Goal: Information Seeking & Learning: Learn about a topic

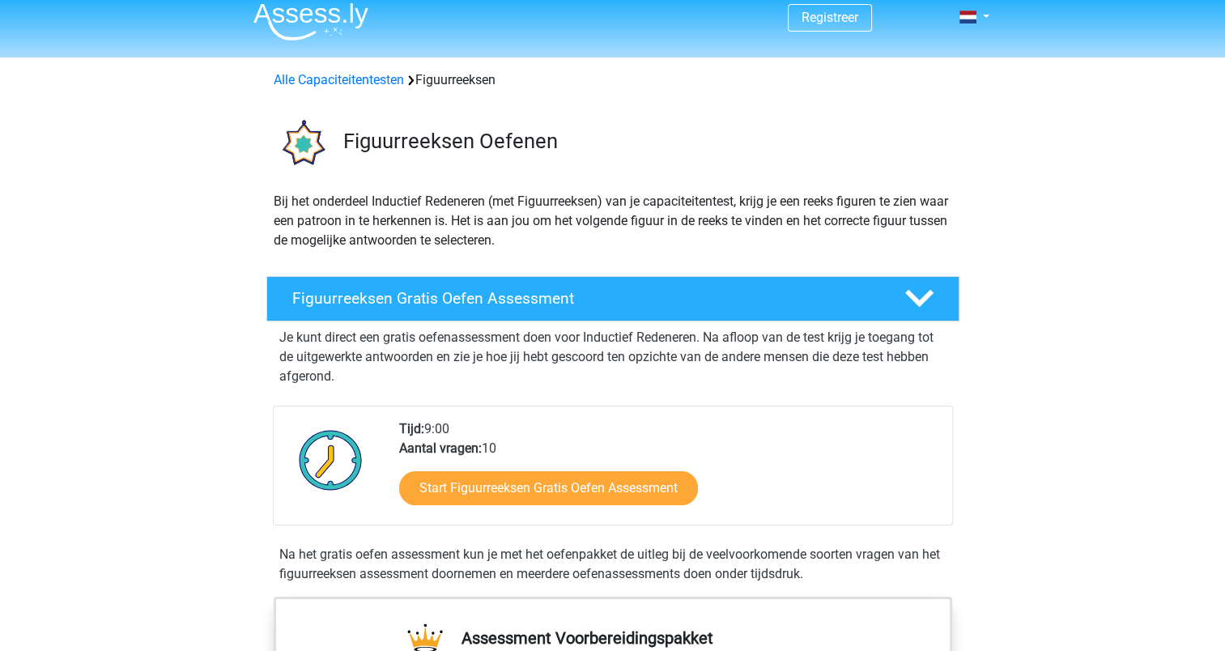
scroll to position [162, 0]
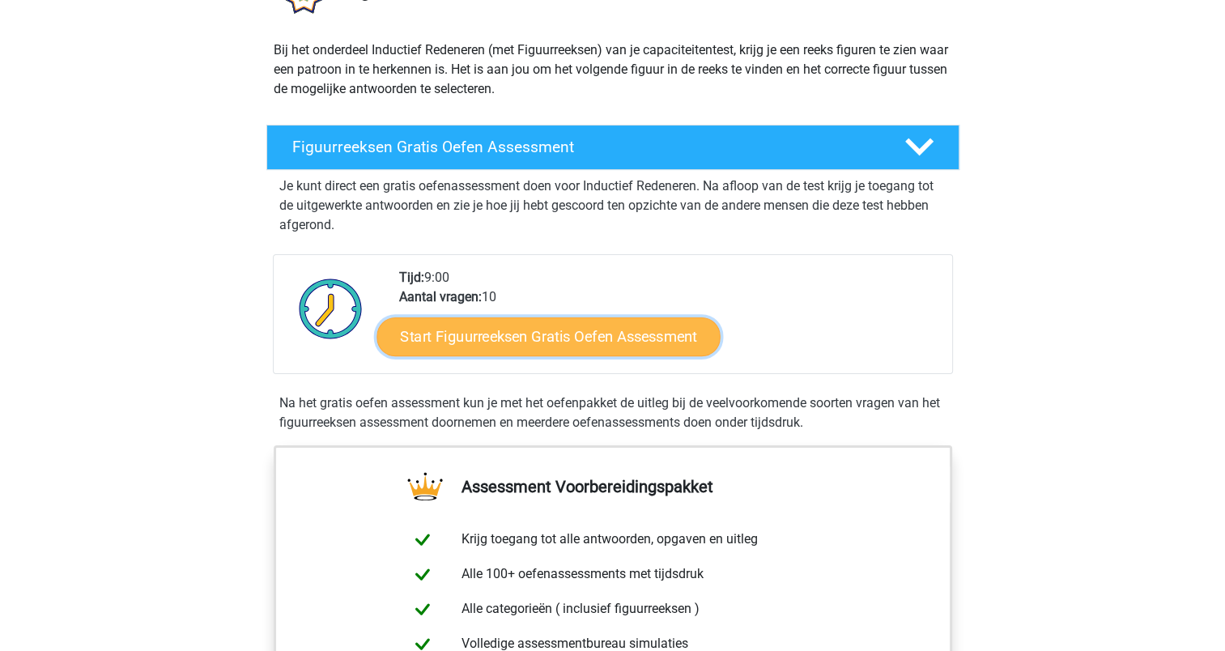
click at [623, 343] on link "Start Figuurreeksen Gratis Oefen Assessment" at bounding box center [547, 336] width 343 height 39
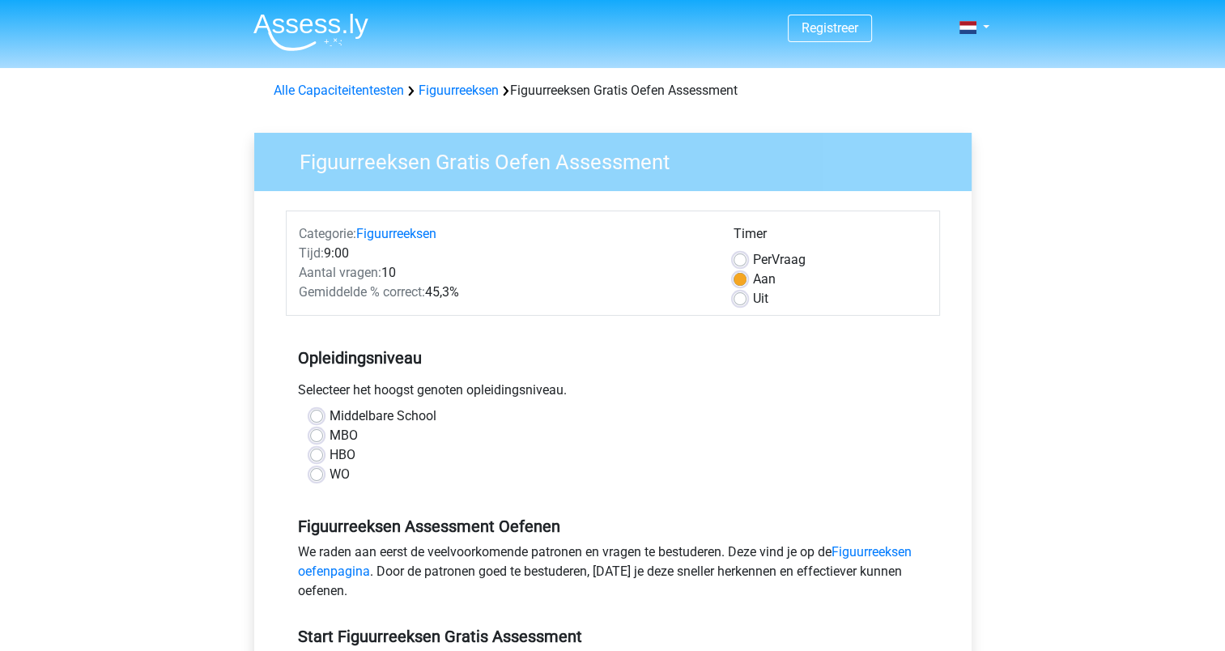
click at [325, 449] on div "HBO" at bounding box center [613, 454] width 606 height 19
click at [323, 476] on div "WO" at bounding box center [613, 474] width 606 height 19
click at [322, 476] on div "WO" at bounding box center [613, 474] width 606 height 19
click at [329, 475] on label "WO" at bounding box center [339, 474] width 20 height 19
click at [314, 475] on input "WO" at bounding box center [316, 473] width 13 height 16
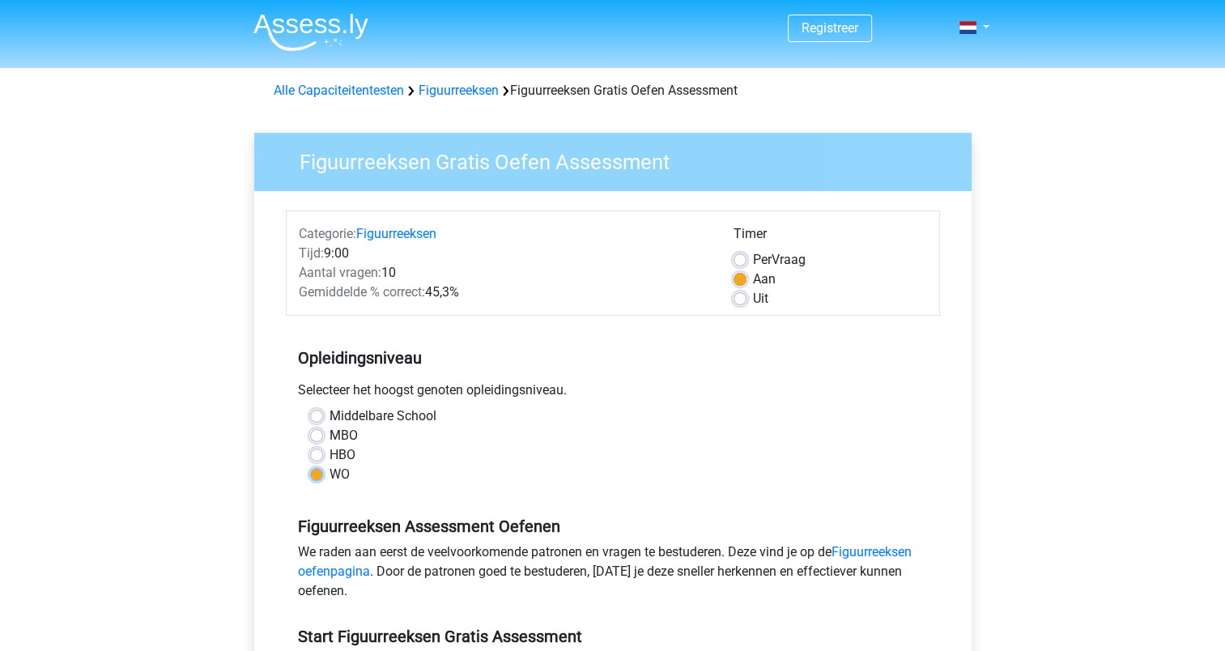
radio input "true"
click at [329, 475] on label "WO" at bounding box center [339, 474] width 20 height 19
click at [314, 475] on input "WO" at bounding box center [316, 473] width 13 height 16
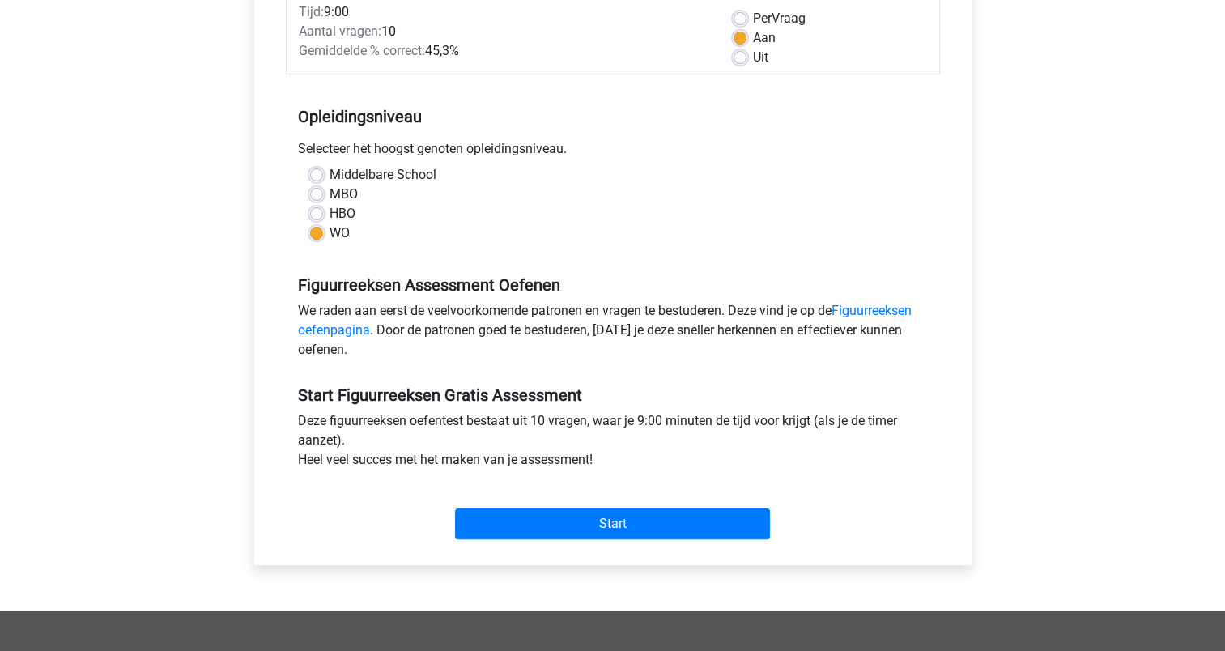
scroll to position [243, 0]
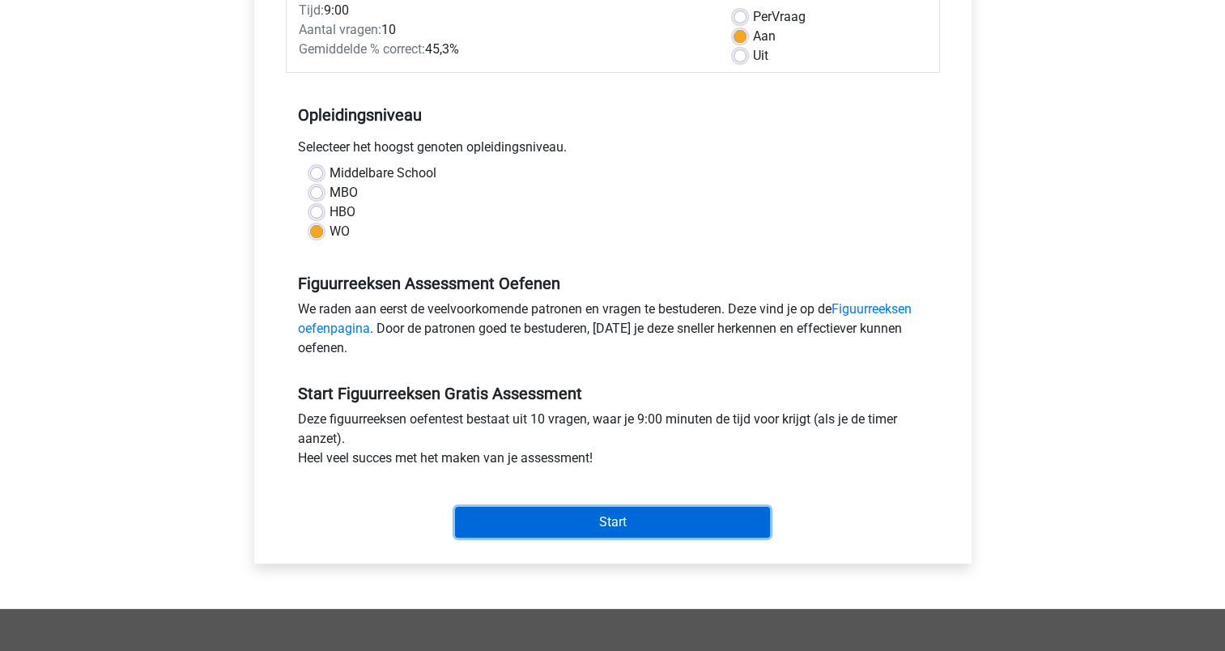
click at [547, 521] on input "Start" at bounding box center [612, 522] width 315 height 31
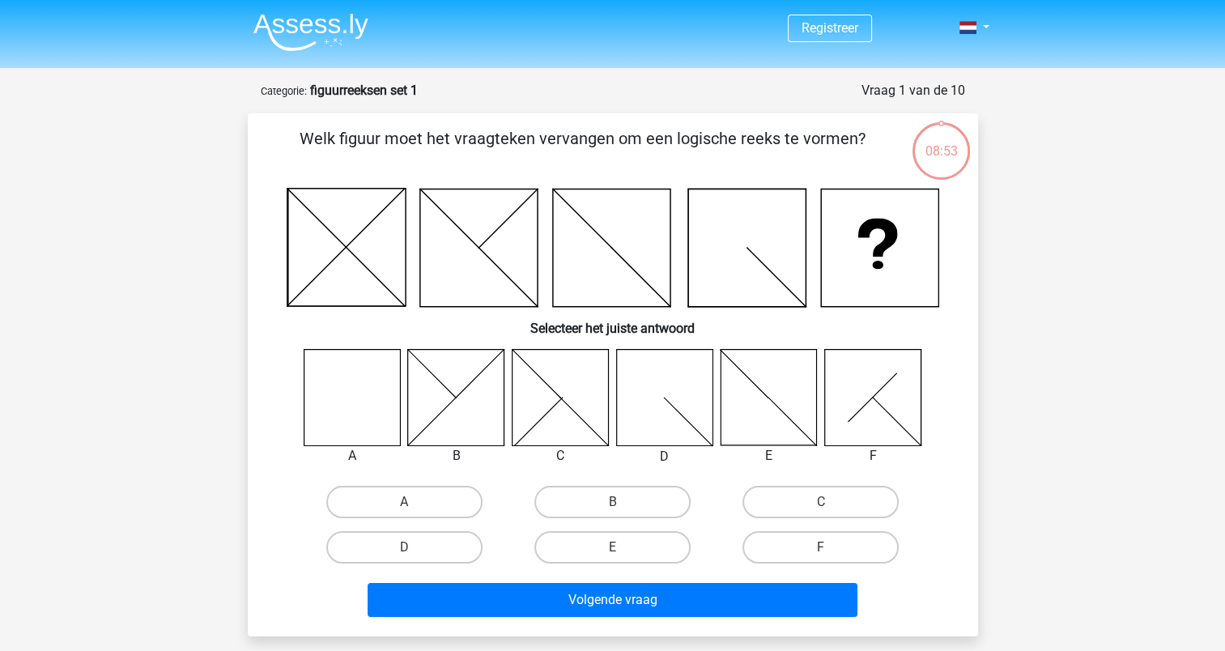
click at [337, 392] on icon at bounding box center [352, 397] width 96 height 96
click at [356, 508] on label "A" at bounding box center [404, 502] width 156 height 32
click at [404, 508] on input "A" at bounding box center [409, 507] width 11 height 11
radio input "true"
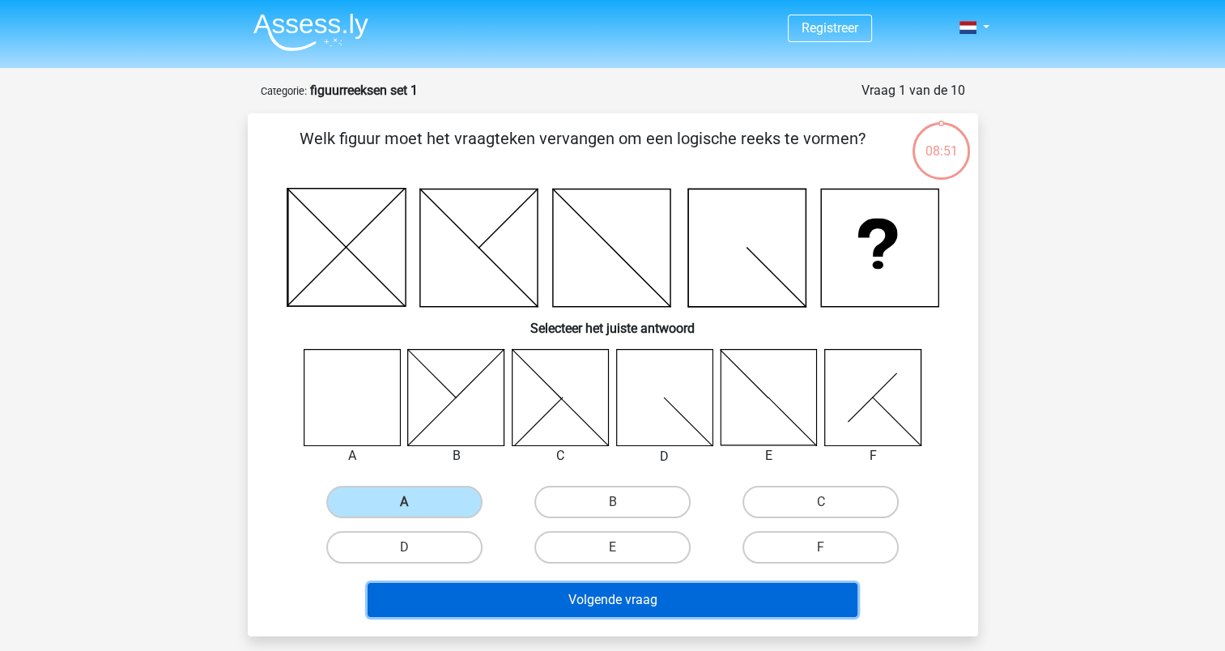
click at [554, 589] on button "Volgende vraag" at bounding box center [613, 600] width 490 height 34
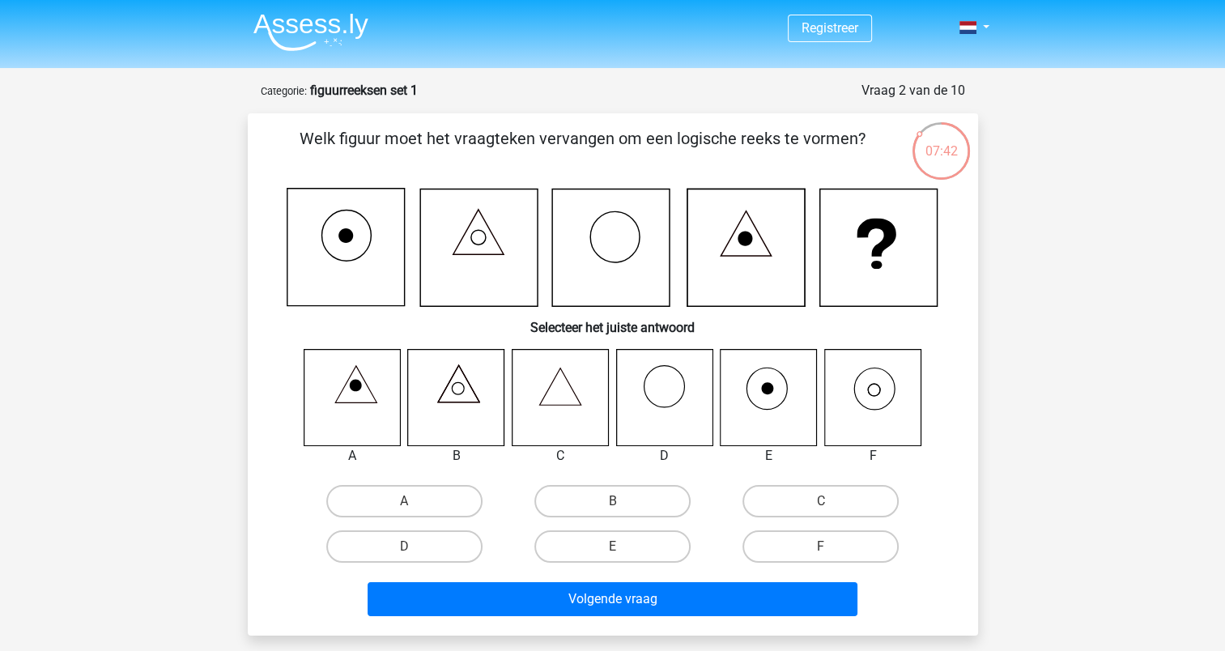
click at [560, 398] on icon at bounding box center [560, 397] width 96 height 96
click at [811, 501] on label "C" at bounding box center [820, 501] width 156 height 32
click at [821, 501] on input "C" at bounding box center [826, 506] width 11 height 11
radio input "true"
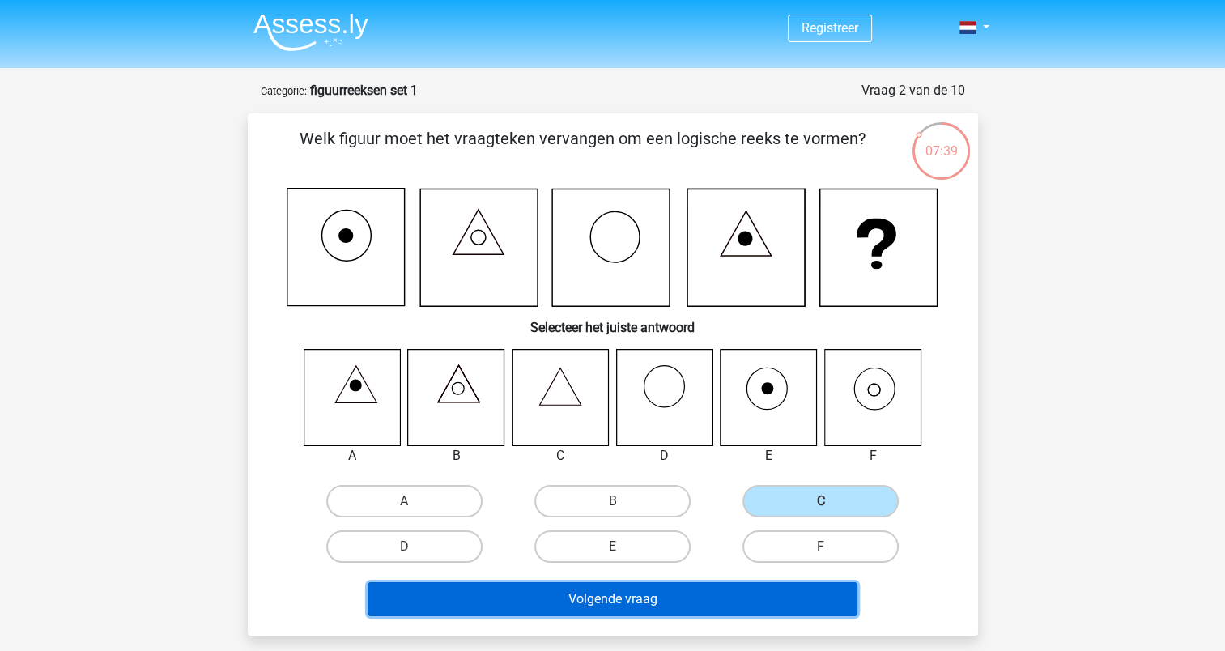
click at [748, 590] on button "Volgende vraag" at bounding box center [613, 599] width 490 height 34
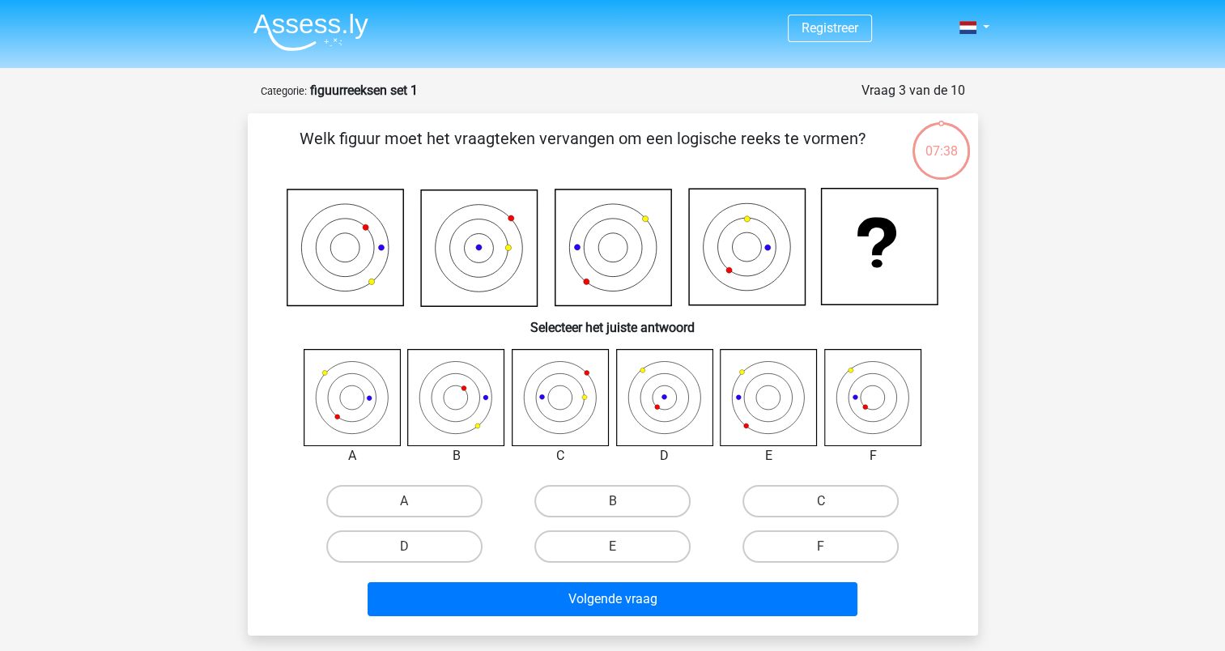
scroll to position [81, 0]
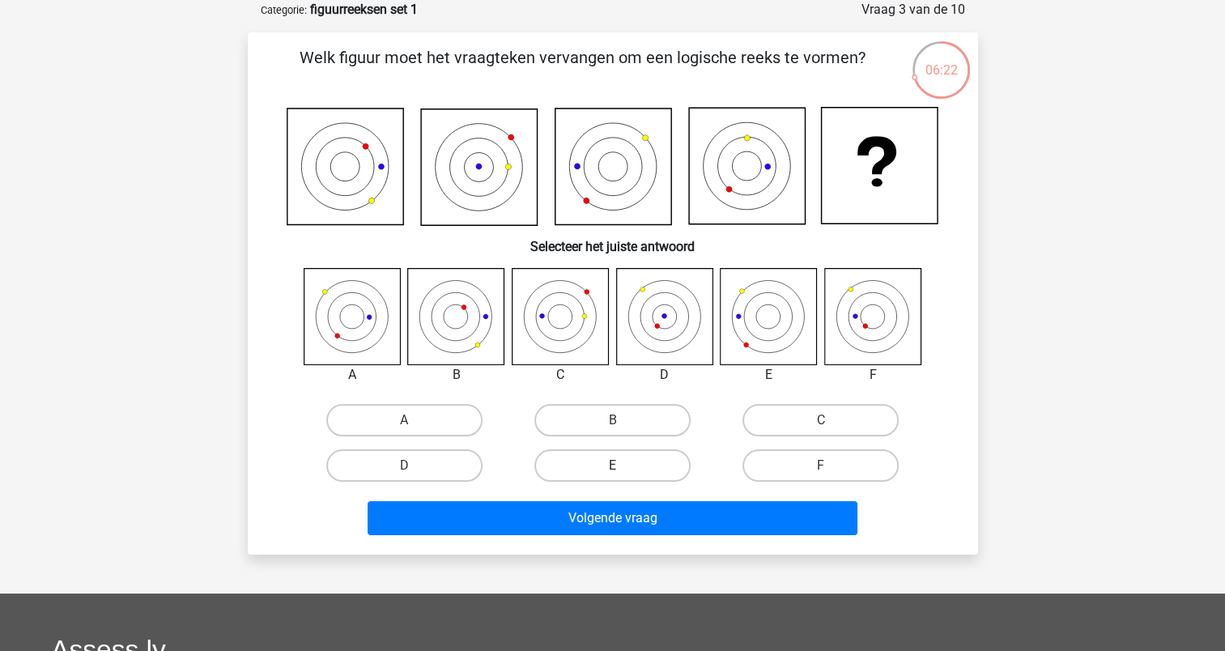
click at [631, 468] on label "E" at bounding box center [612, 465] width 156 height 32
click at [623, 468] on input "E" at bounding box center [617, 470] width 11 height 11
radio input "true"
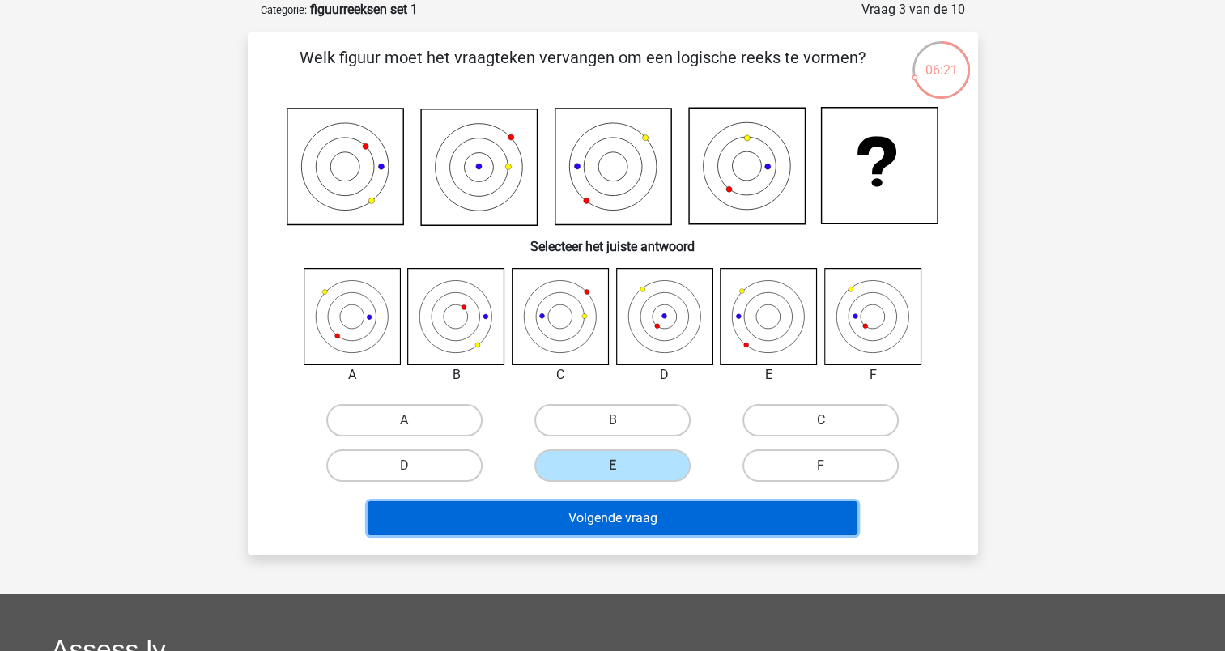
click at [639, 522] on button "Volgende vraag" at bounding box center [613, 518] width 490 height 34
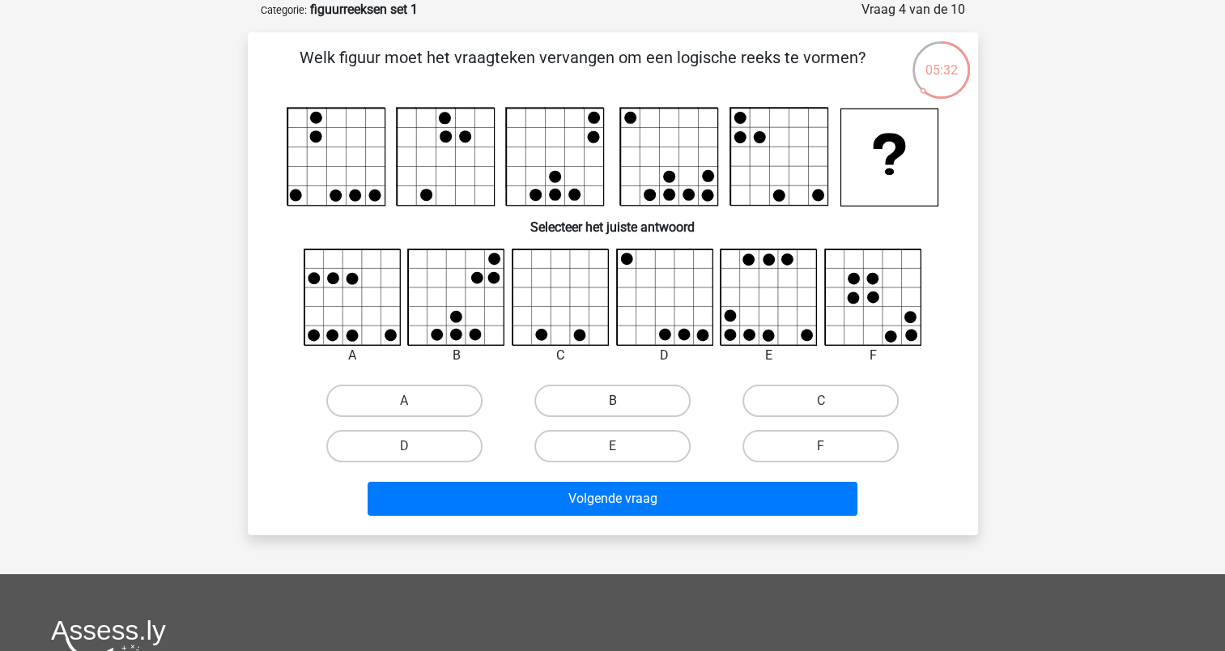
click at [579, 404] on label "B" at bounding box center [612, 401] width 156 height 32
click at [612, 404] on input "B" at bounding box center [617, 406] width 11 height 11
radio input "true"
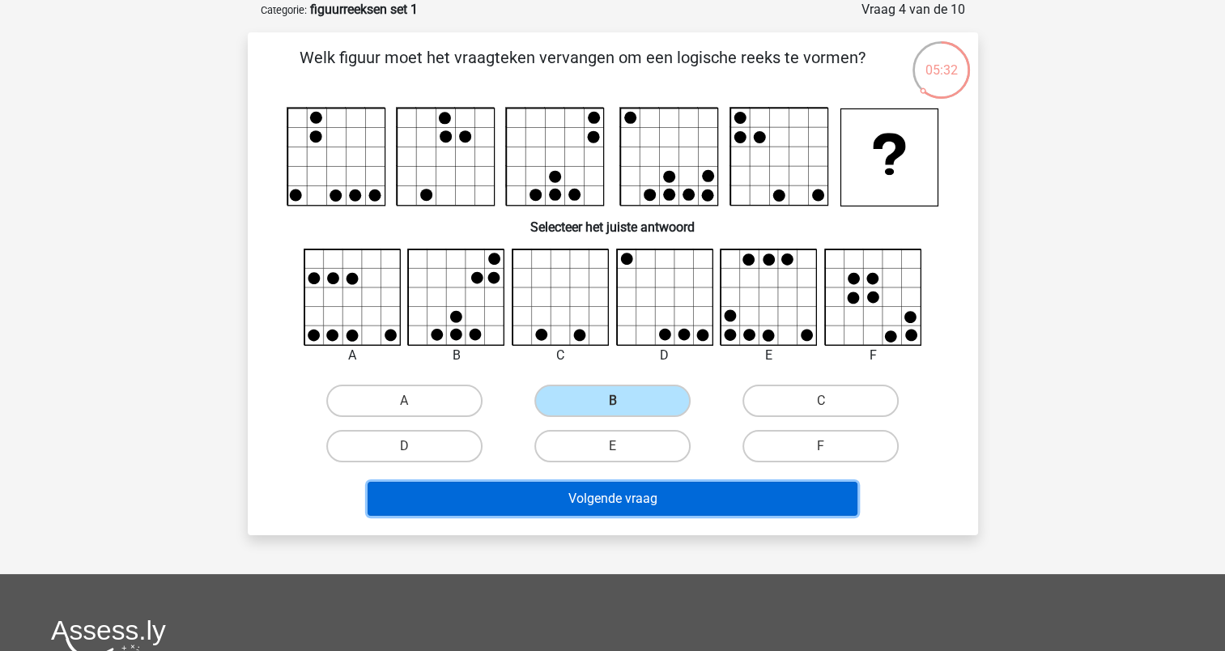
click at [567, 510] on button "Volgende vraag" at bounding box center [613, 499] width 490 height 34
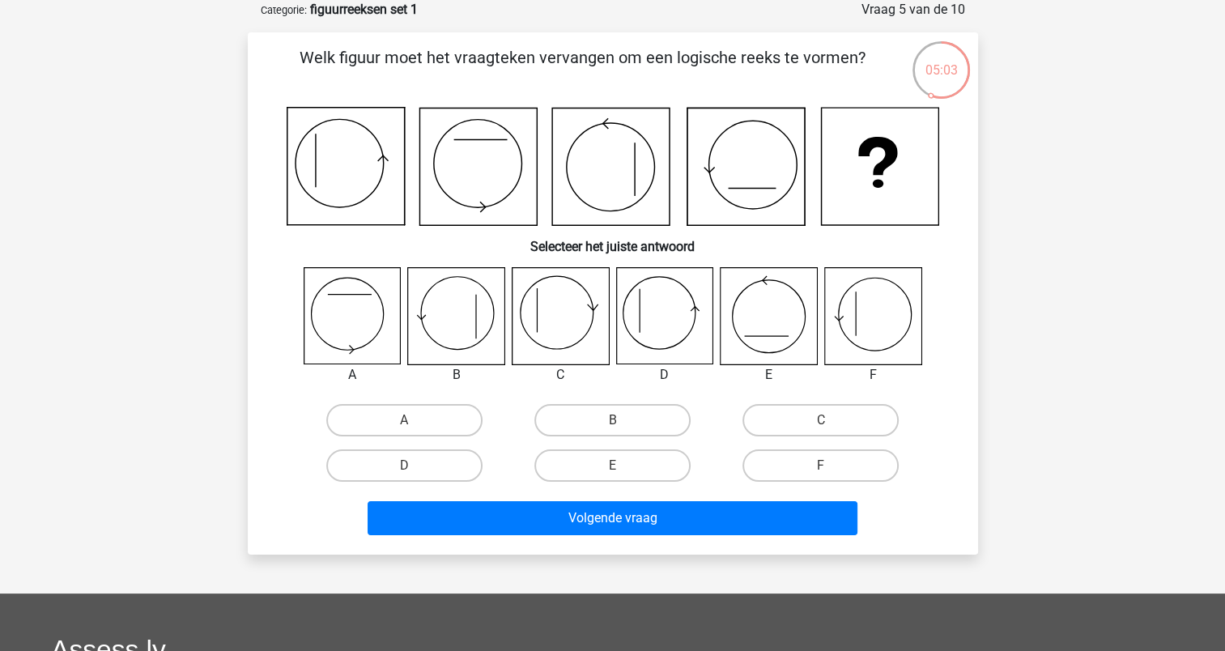
click at [876, 327] on icon at bounding box center [872, 316] width 96 height 96
click at [852, 466] on label "F" at bounding box center [820, 465] width 156 height 32
click at [831, 466] on input "F" at bounding box center [826, 470] width 11 height 11
radio input "true"
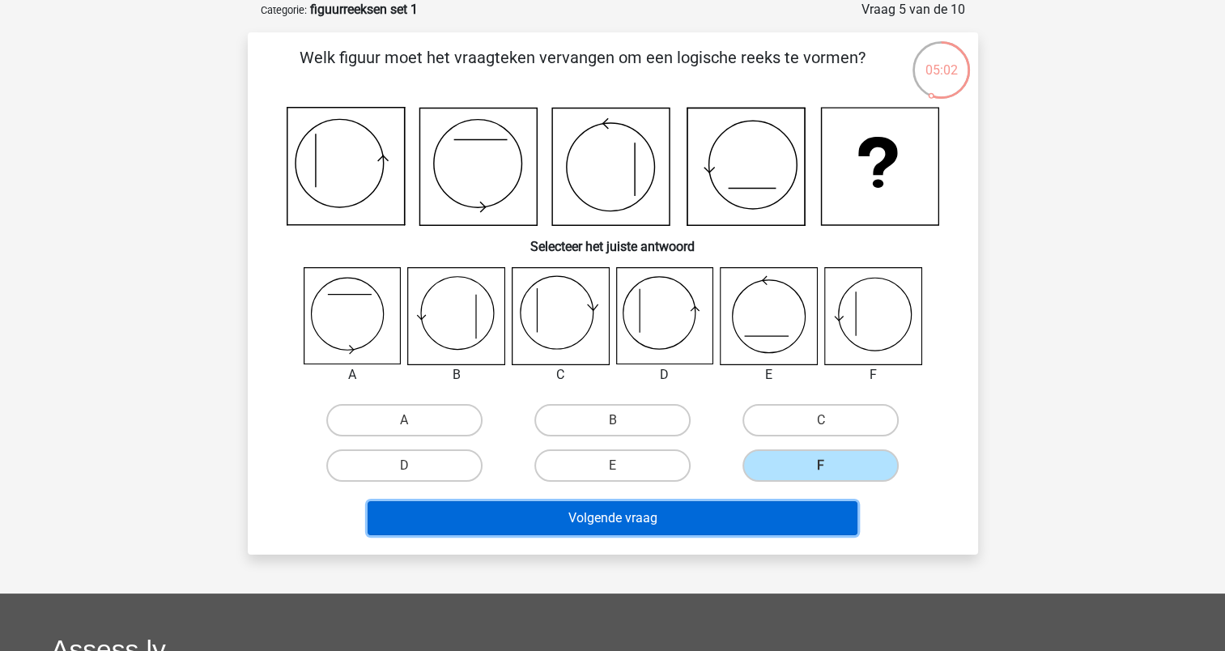
click at [842, 512] on button "Volgende vraag" at bounding box center [613, 518] width 490 height 34
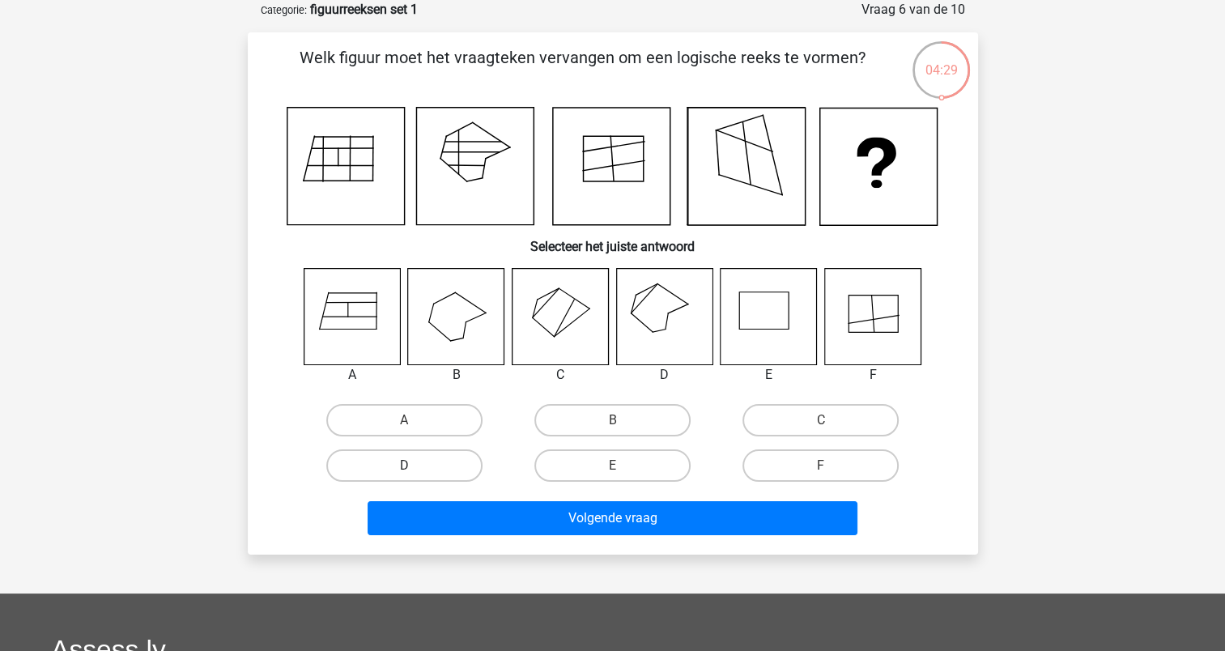
click at [447, 477] on label "D" at bounding box center [404, 465] width 156 height 32
click at [414, 476] on input "D" at bounding box center [409, 470] width 11 height 11
radio input "true"
click at [447, 477] on label "D" at bounding box center [404, 465] width 156 height 32
click at [414, 476] on input "D" at bounding box center [409, 470] width 11 height 11
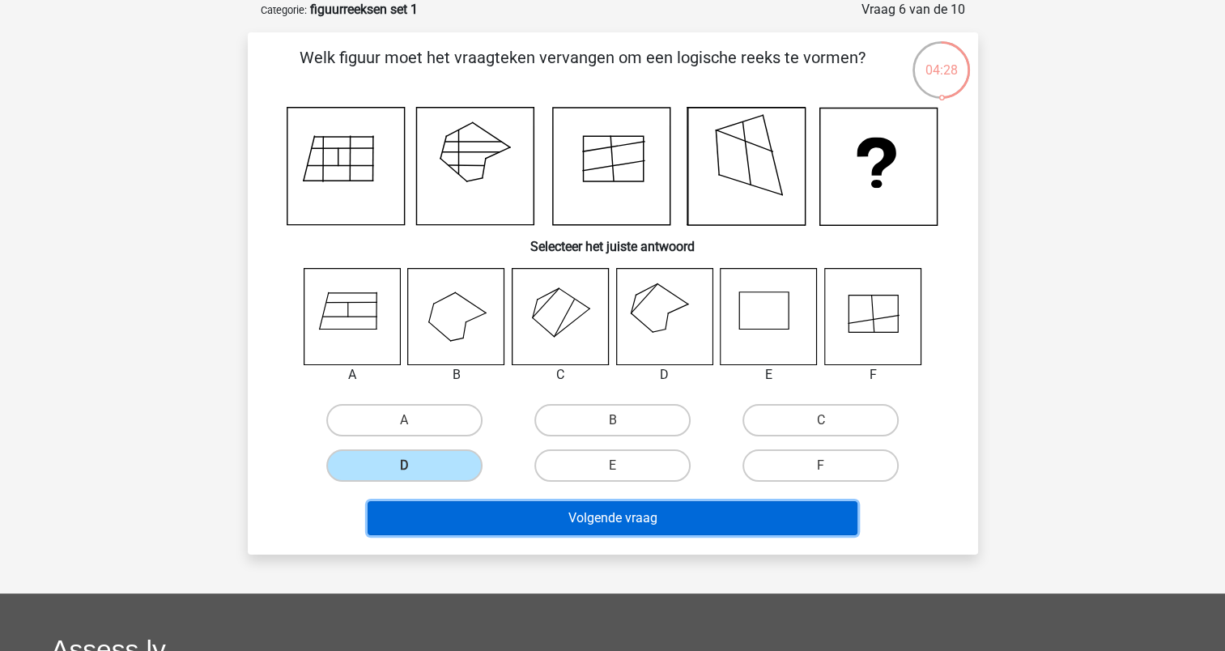
click at [478, 531] on button "Volgende vraag" at bounding box center [613, 518] width 490 height 34
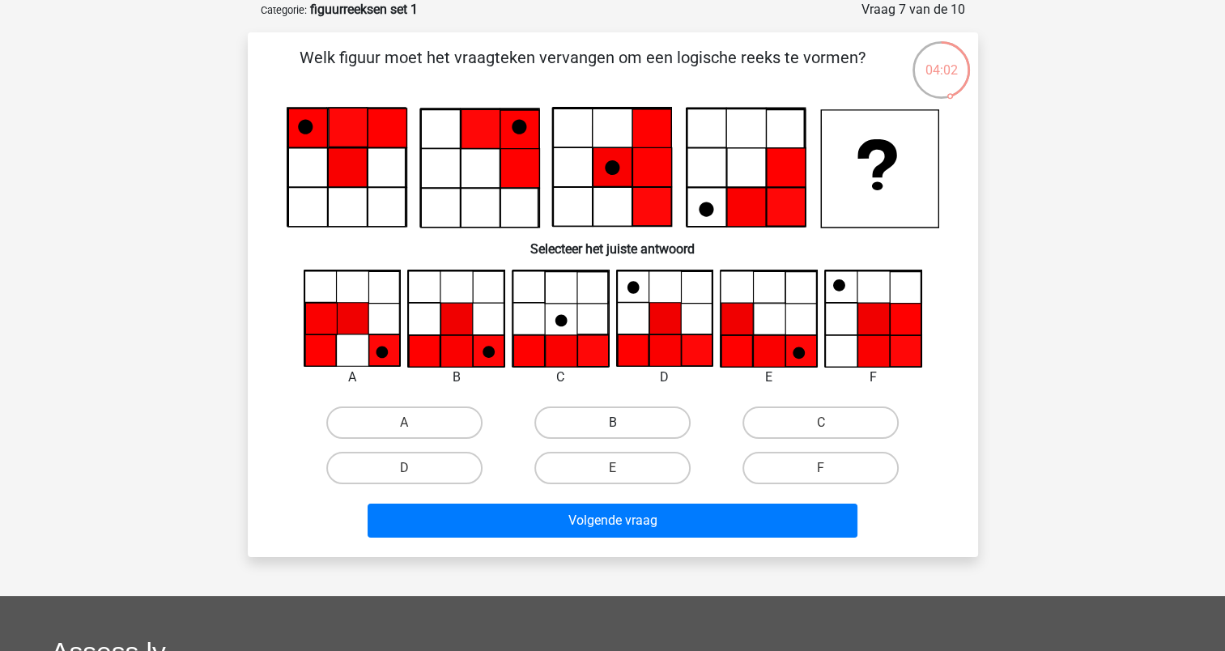
click at [572, 406] on label "B" at bounding box center [612, 422] width 156 height 32
click at [612, 423] on input "B" at bounding box center [617, 428] width 11 height 11
radio input "true"
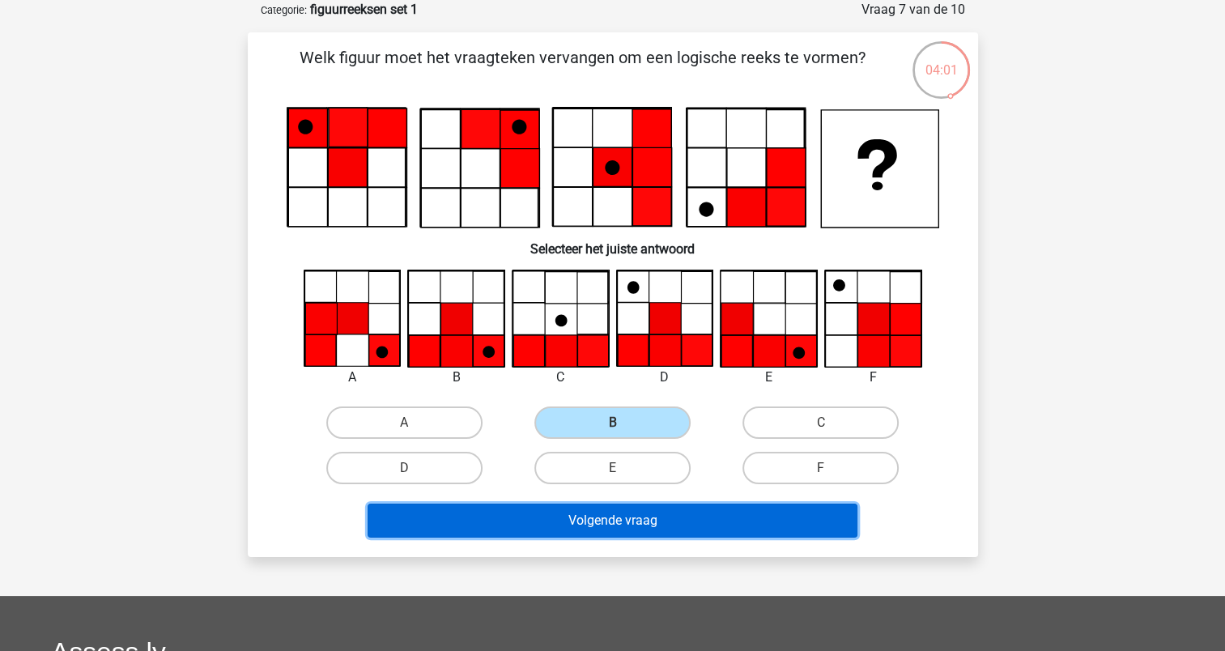
click at [559, 518] on button "Volgende vraag" at bounding box center [613, 521] width 490 height 34
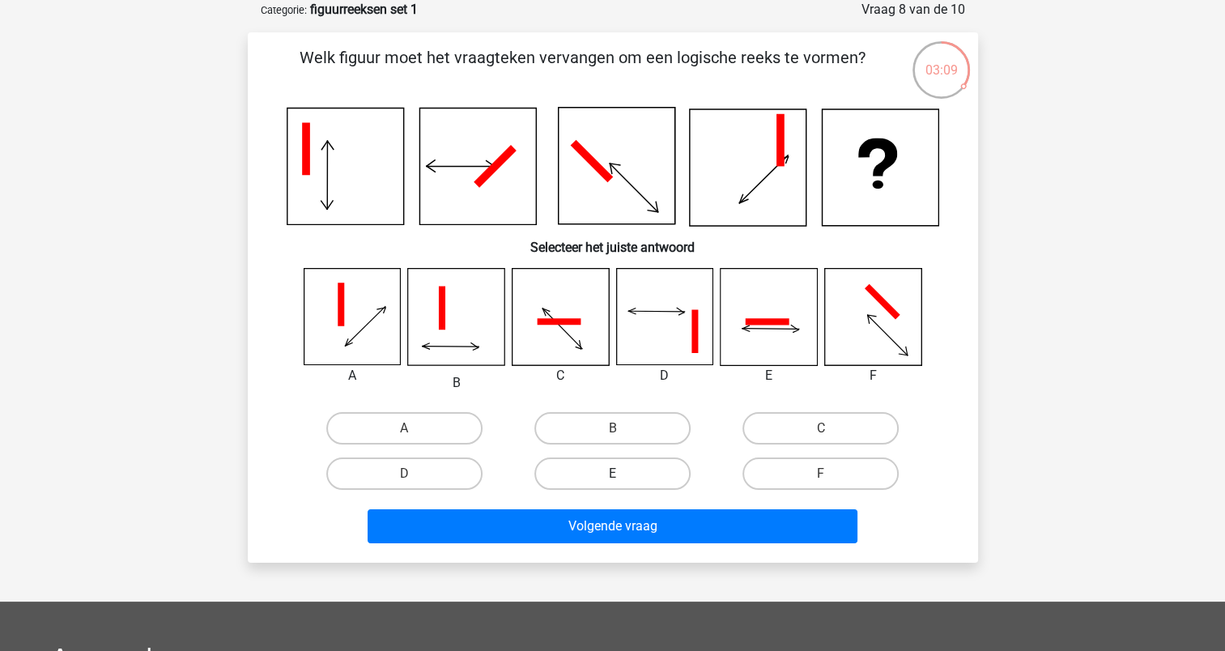
click at [657, 463] on label "E" at bounding box center [612, 473] width 156 height 32
click at [623, 474] on input "E" at bounding box center [617, 479] width 11 height 11
radio input "true"
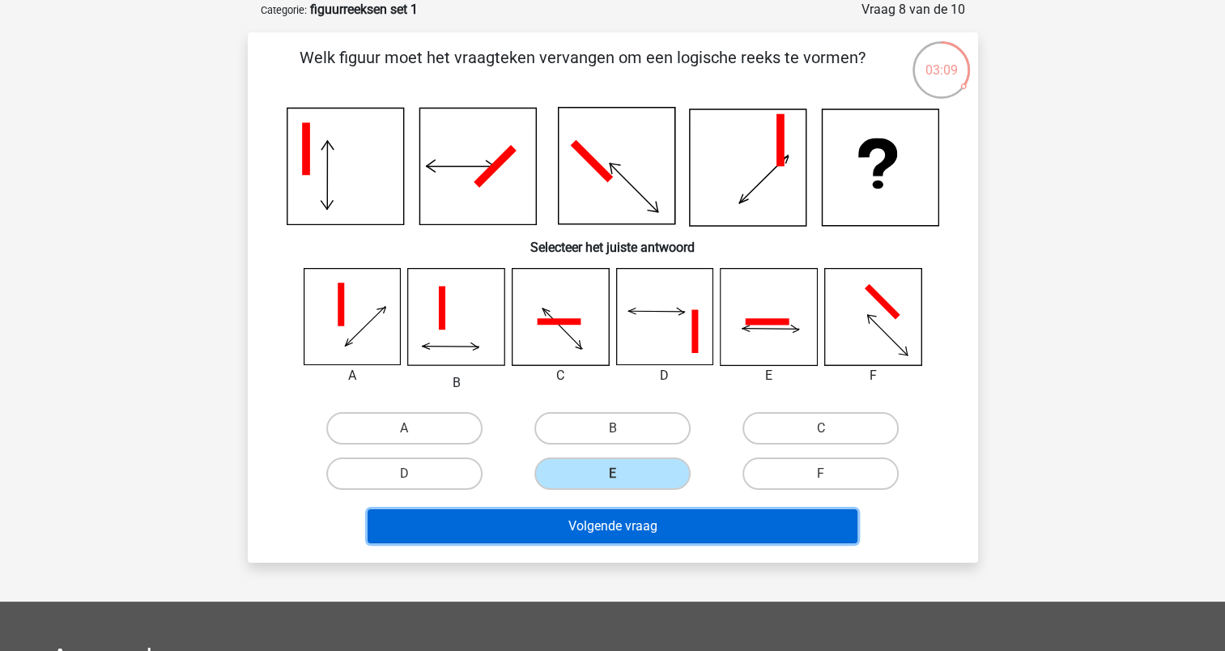
click at [657, 528] on button "Volgende vraag" at bounding box center [613, 526] width 490 height 34
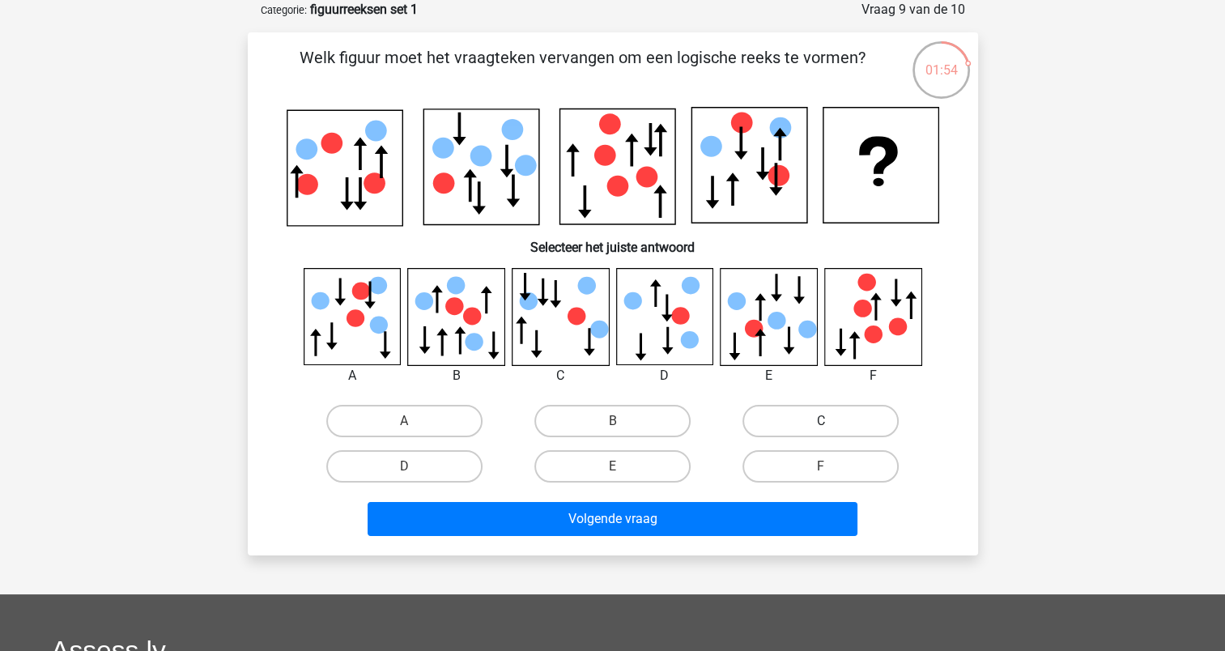
click at [823, 419] on label "C" at bounding box center [820, 421] width 156 height 32
click at [823, 421] on input "C" at bounding box center [826, 426] width 11 height 11
radio input "true"
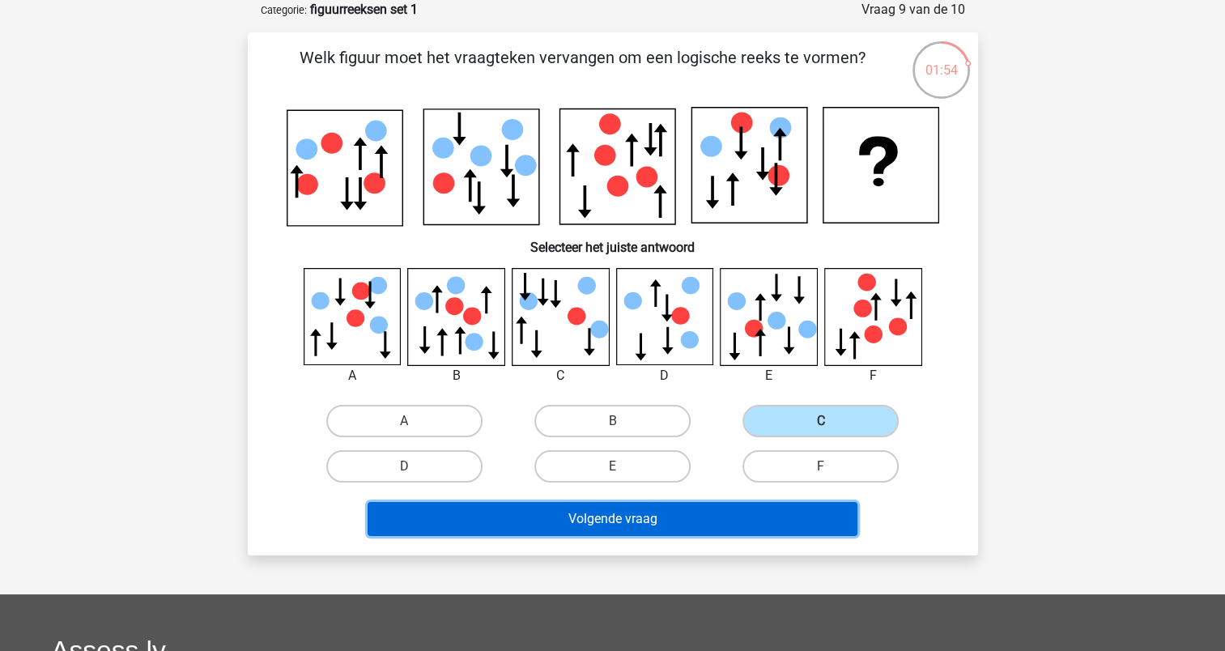
click at [771, 532] on button "Volgende vraag" at bounding box center [613, 519] width 490 height 34
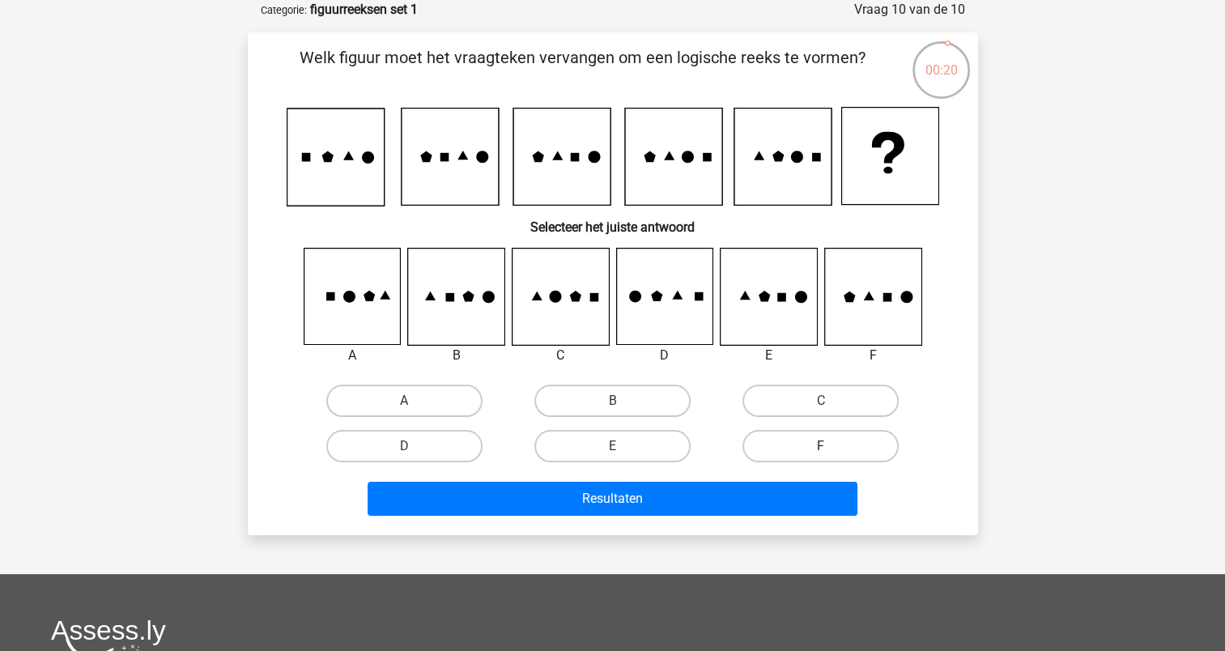
drag, startPoint x: 861, startPoint y: 395, endPoint x: 814, endPoint y: 444, distance: 68.7
click at [860, 395] on label "C" at bounding box center [820, 401] width 156 height 32
click at [831, 401] on input "C" at bounding box center [826, 406] width 11 height 11
radio input "true"
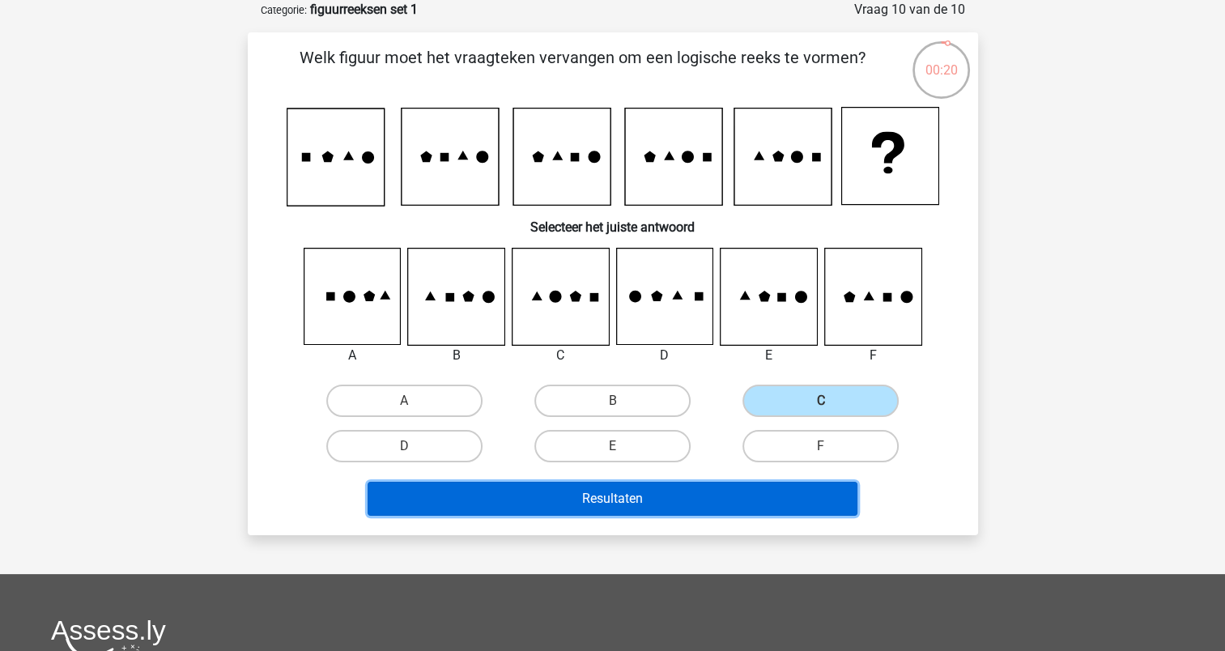
click at [750, 486] on button "Resultaten" at bounding box center [613, 499] width 490 height 34
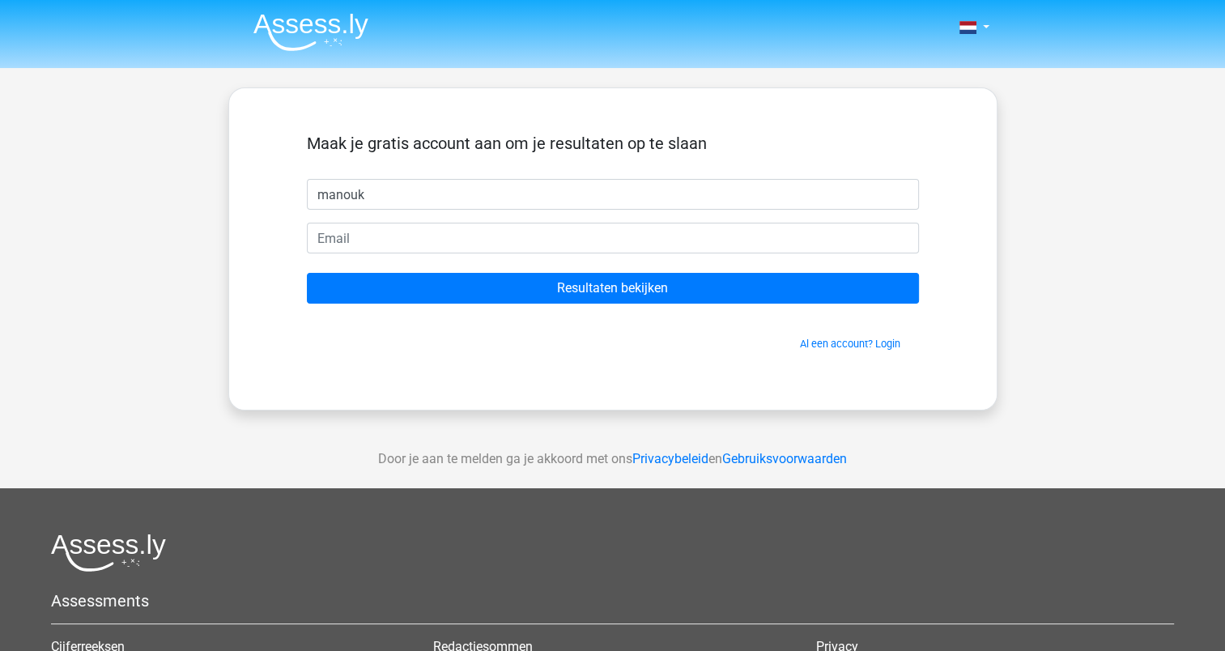
type input "manouk"
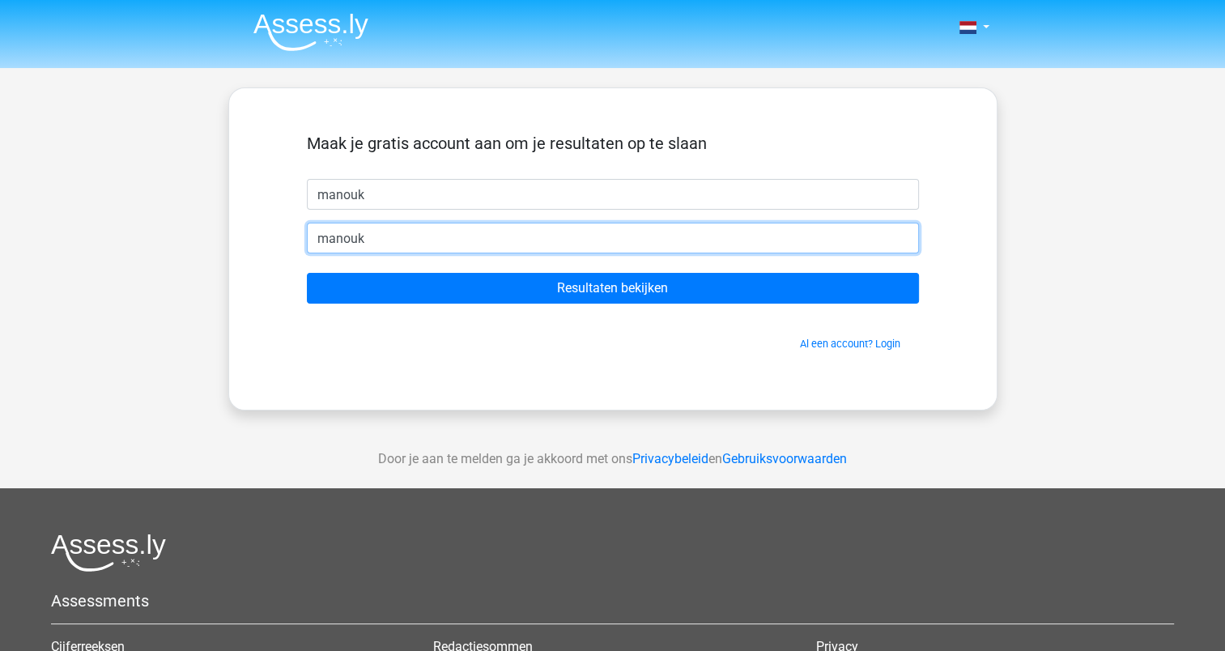
type input "[PERSON_NAME][EMAIL_ADDRESS][DOMAIN_NAME]"
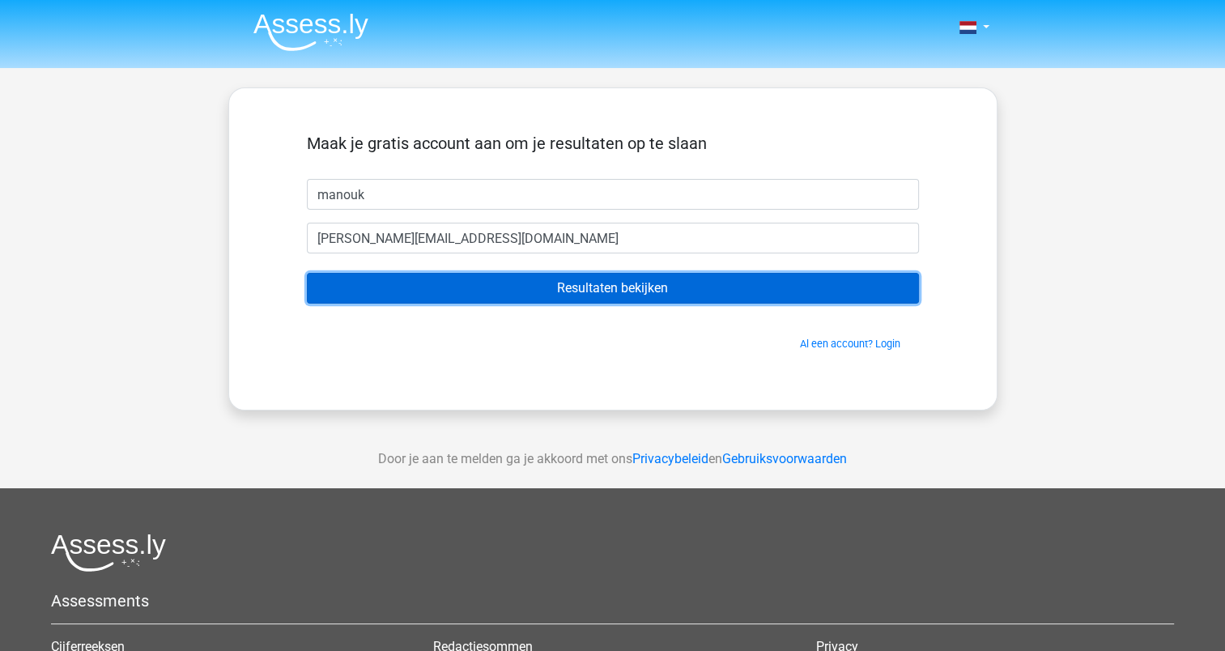
click at [505, 291] on input "Resultaten bekijken" at bounding box center [613, 288] width 612 height 31
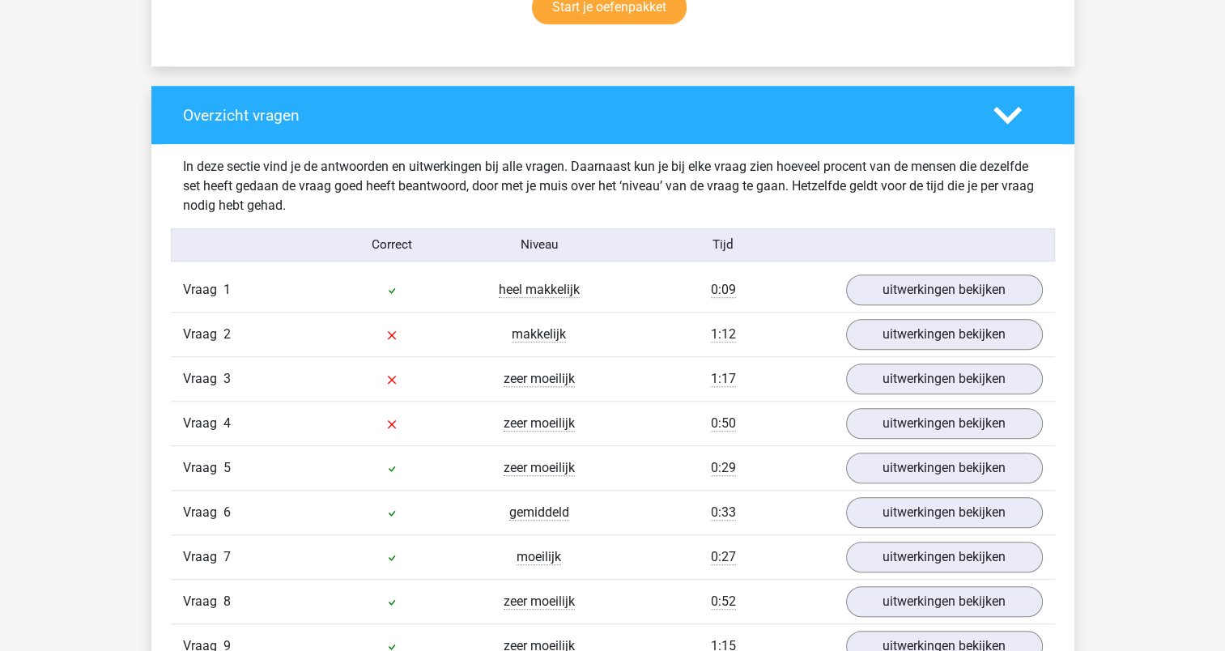
scroll to position [1133, 0]
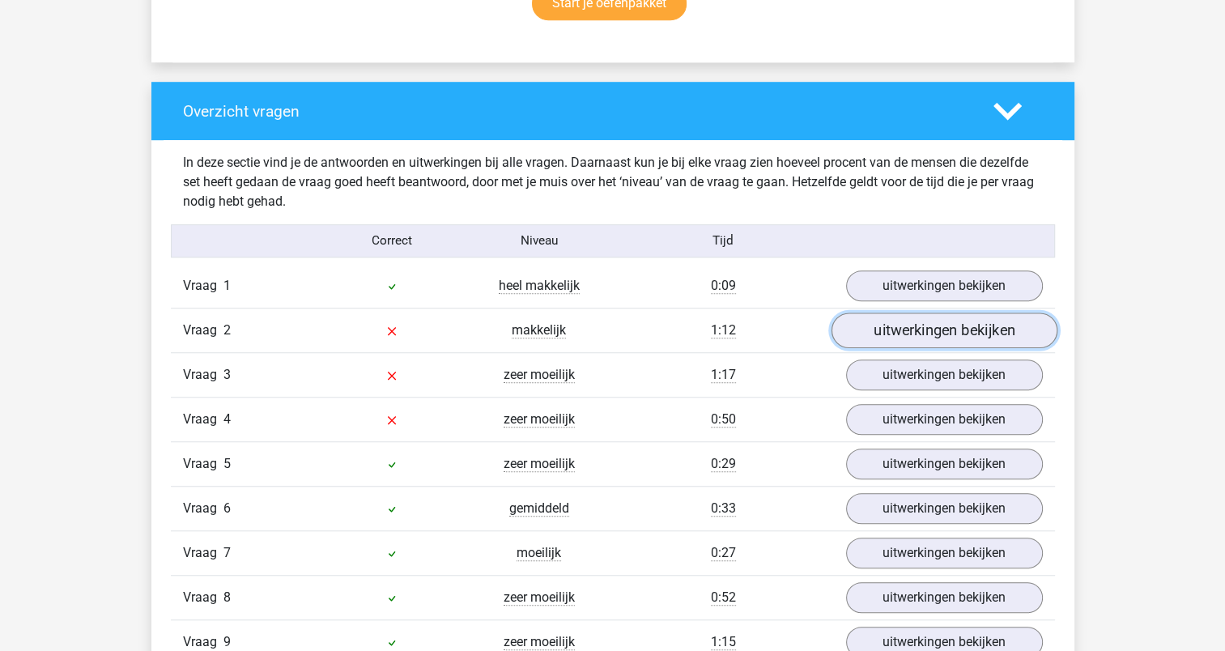
click at [873, 325] on link "uitwerkingen bekijken" at bounding box center [944, 330] width 226 height 36
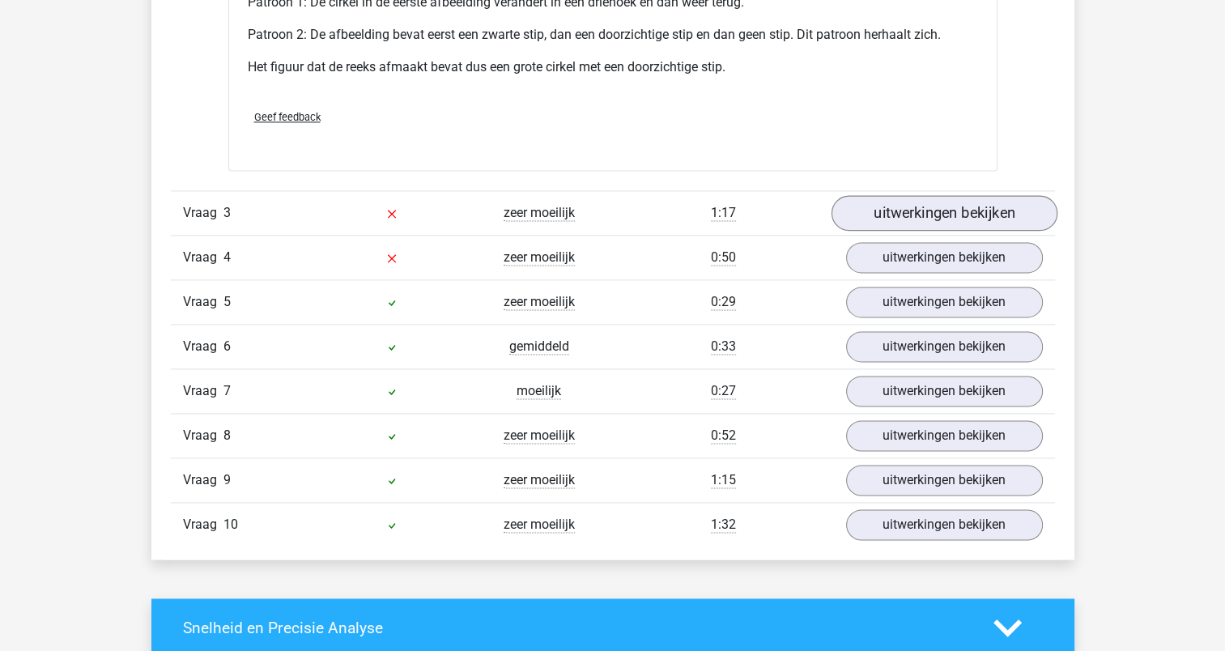
scroll to position [2267, 0]
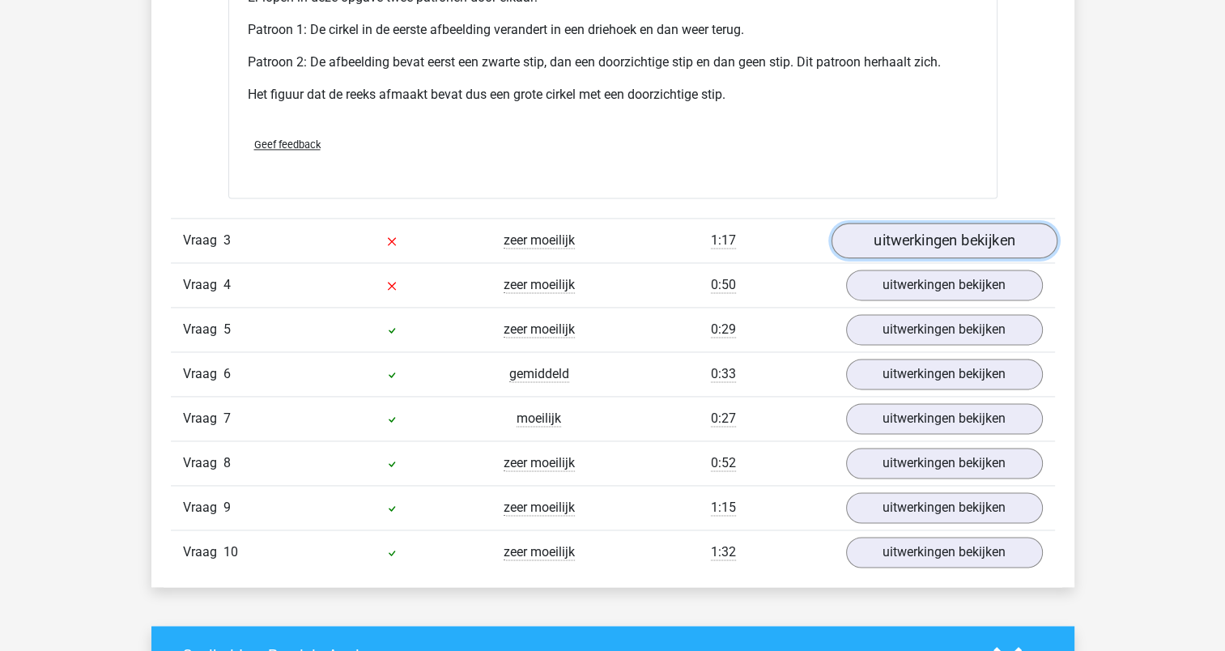
click at [890, 246] on link "uitwerkingen bekijken" at bounding box center [944, 241] width 226 height 36
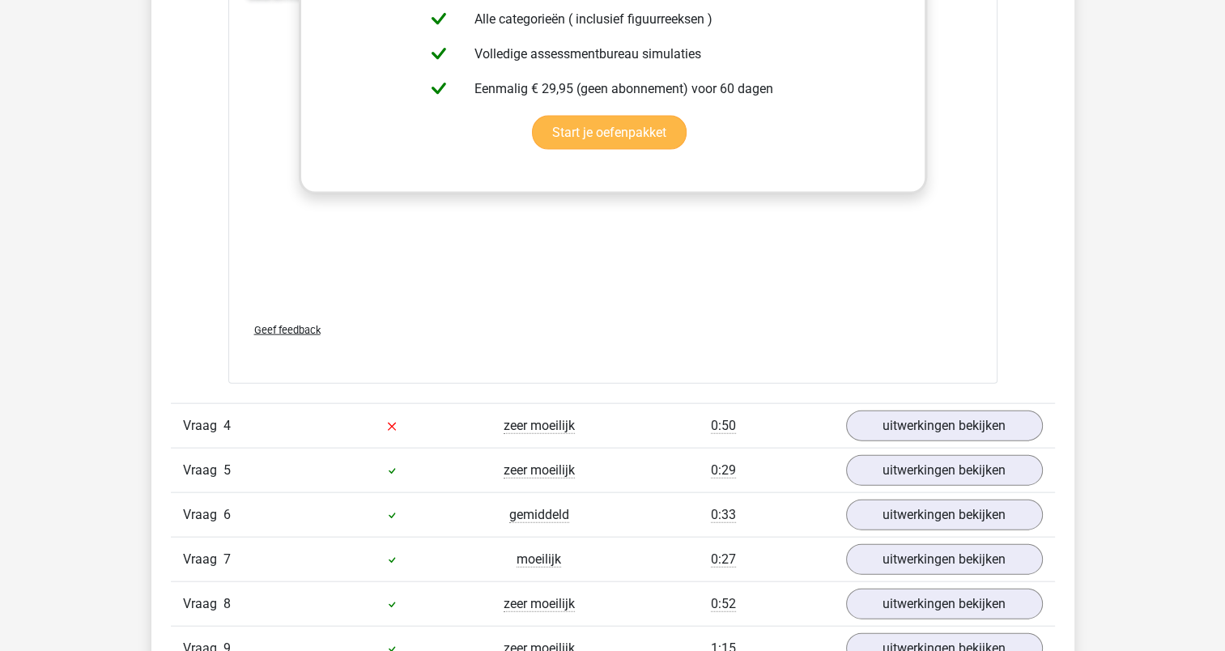
scroll to position [3643, 0]
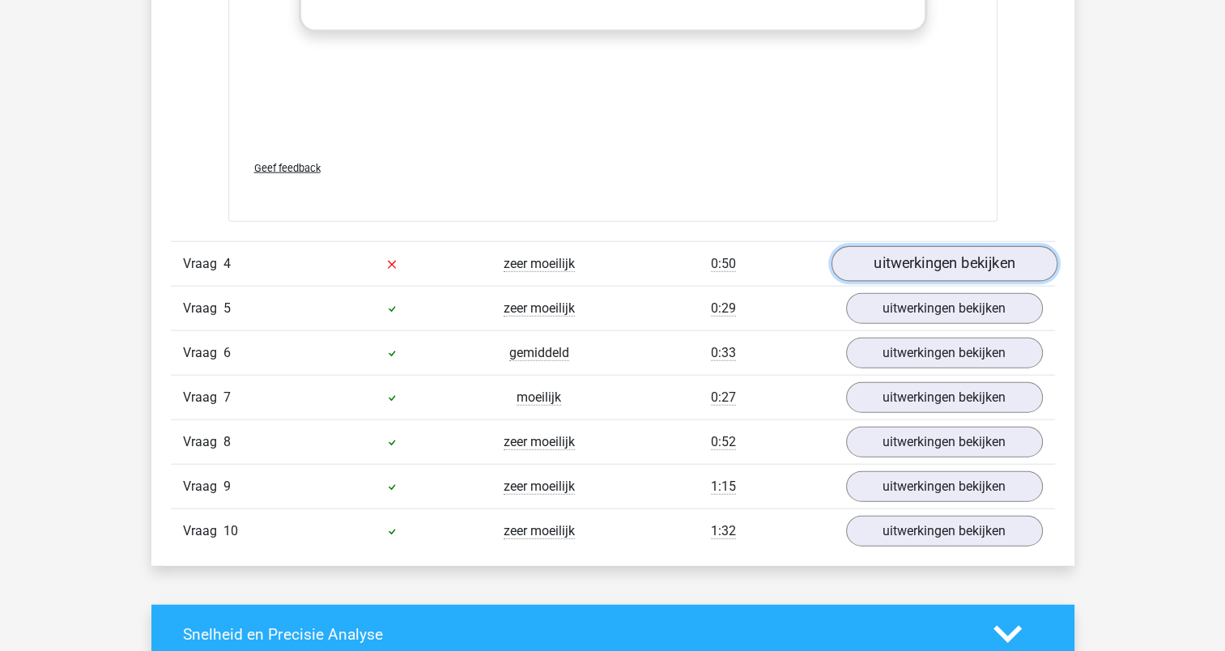
click at [891, 260] on link "uitwerkingen bekijken" at bounding box center [944, 264] width 226 height 36
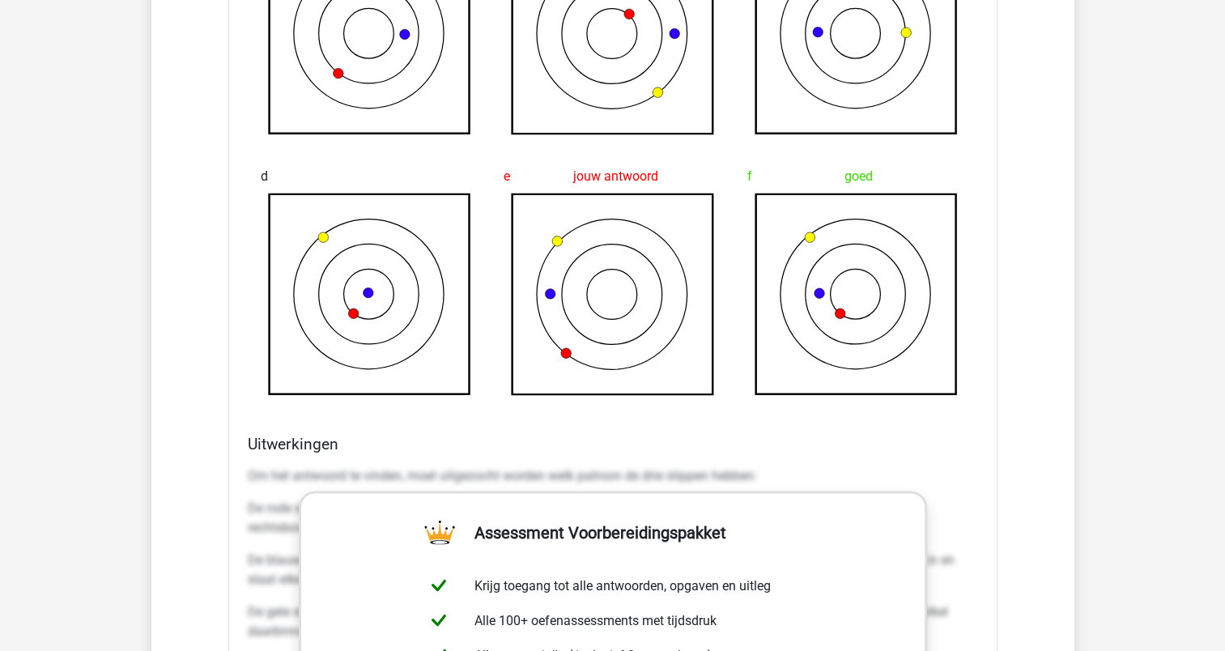
scroll to position [2752, 0]
